Goal: Book appointment/travel/reservation

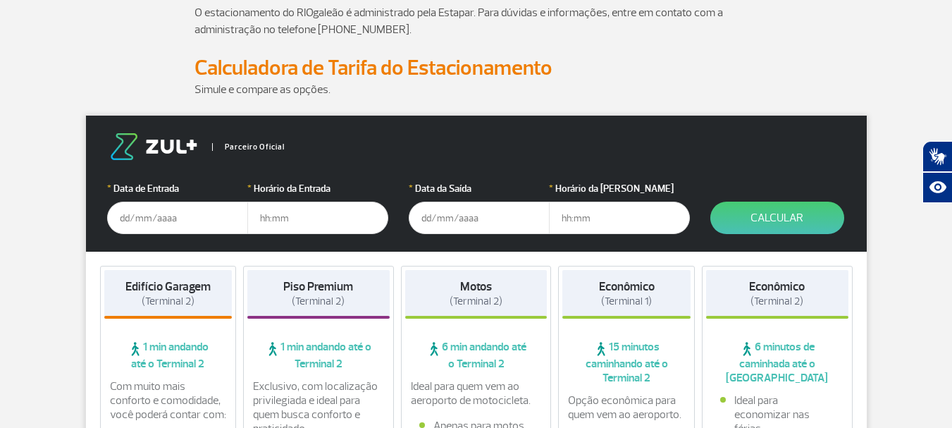
scroll to position [141, 0]
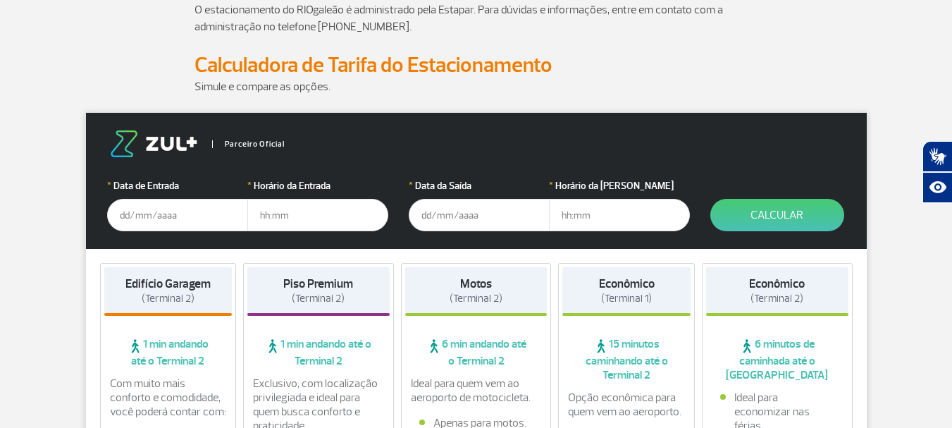
click at [146, 216] on input "text" at bounding box center [177, 215] width 141 height 32
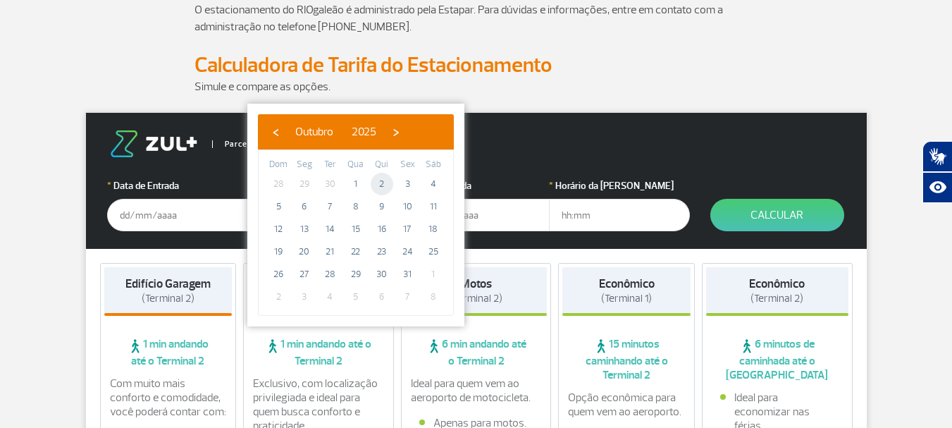
click at [378, 185] on span "2" at bounding box center [381, 184] width 23 height 23
type input "[DATE]"
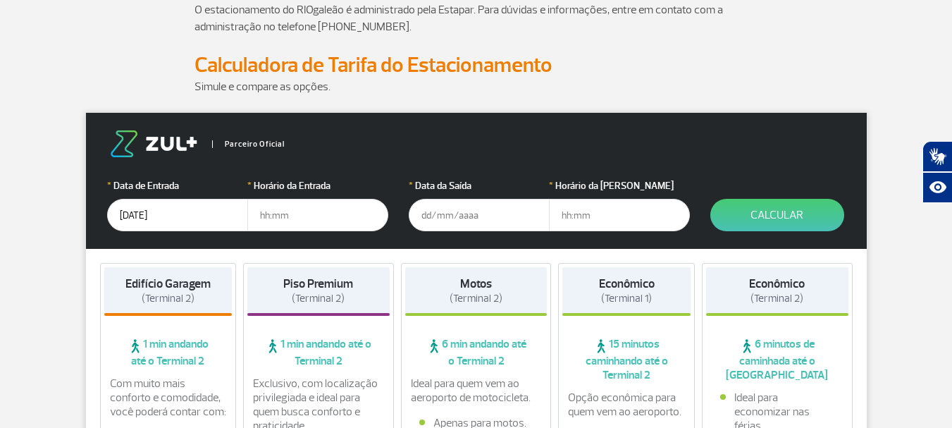
click at [287, 209] on input "text" at bounding box center [317, 215] width 141 height 32
type input "19:00"
click at [430, 211] on input "text" at bounding box center [479, 215] width 141 height 32
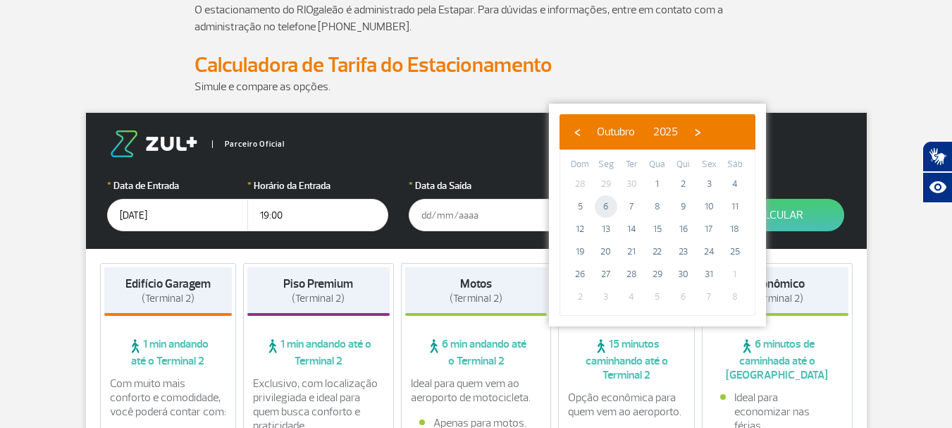
click at [599, 207] on span "6" at bounding box center [605, 206] width 23 height 23
type input "[DATE]"
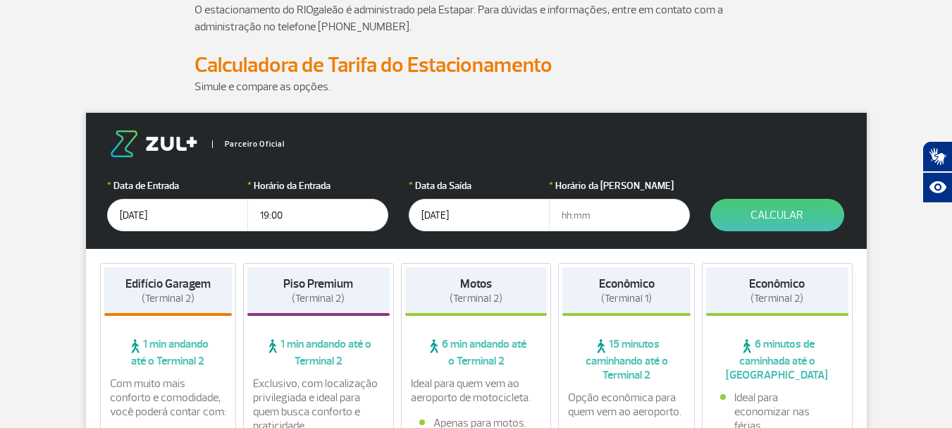
click at [597, 214] on input "text" at bounding box center [619, 215] width 141 height 32
type input "10:00"
click at [803, 213] on button "Calcular" at bounding box center [777, 215] width 134 height 32
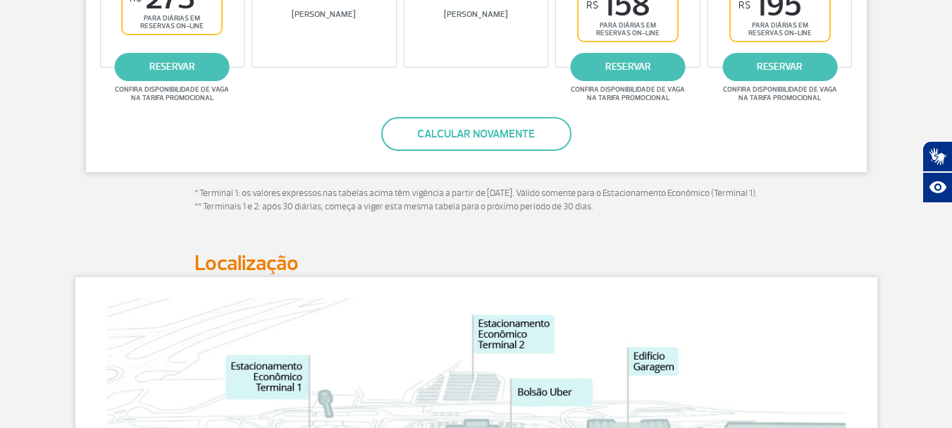
scroll to position [493, 0]
